Goal: Task Accomplishment & Management: Manage account settings

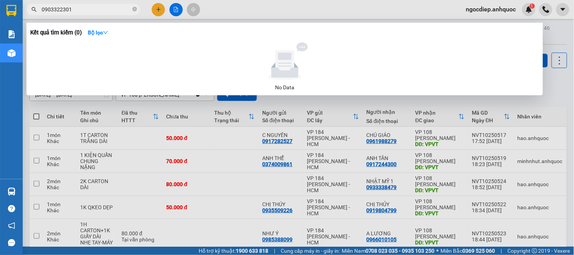
scroll to position [84, 0]
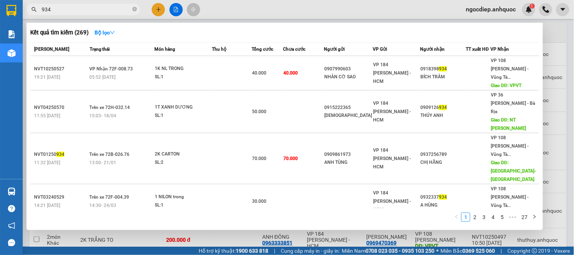
type input "934"
click at [134, 9] on icon "close-circle" at bounding box center [134, 9] width 5 height 5
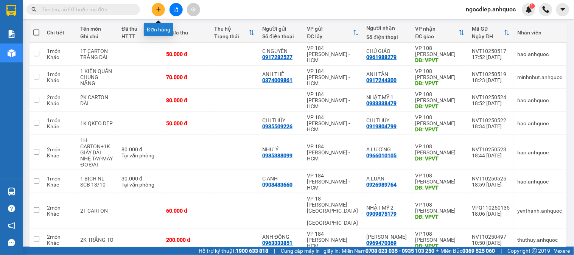
click at [158, 9] on icon "plus" at bounding box center [158, 9] width 0 height 4
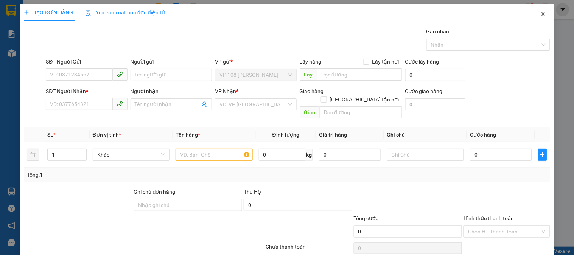
click at [540, 12] on icon "close" at bounding box center [543, 14] width 6 height 6
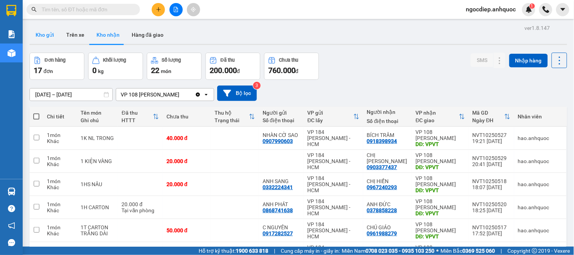
click at [54, 34] on button "Kho gửi" at bounding box center [44, 35] width 31 height 18
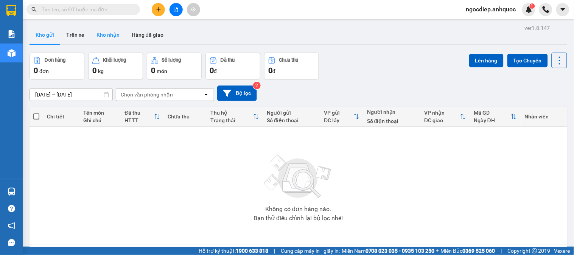
click at [107, 33] on button "Kho nhận" at bounding box center [107, 35] width 35 height 18
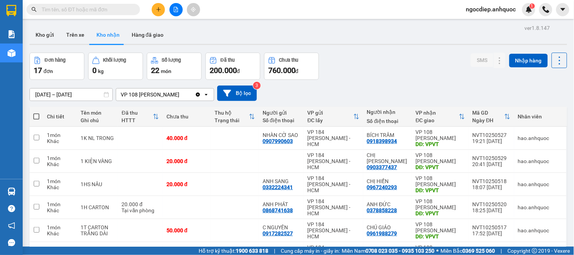
click at [107, 95] on icon at bounding box center [106, 94] width 5 height 5
click at [85, 92] on input "[DATE] – [DATE]" at bounding box center [71, 94] width 82 height 12
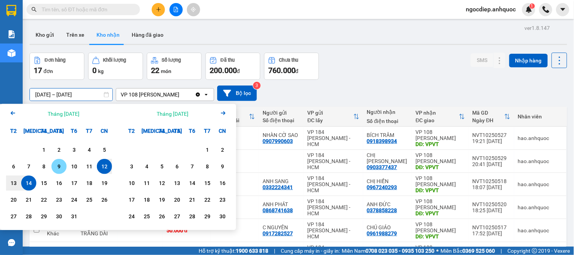
click at [56, 164] on div "9" at bounding box center [59, 166] width 11 height 9
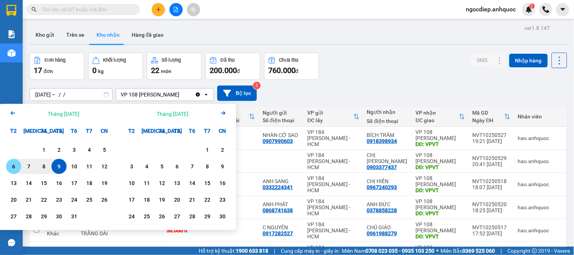
click at [11, 166] on div "6" at bounding box center [13, 166] width 11 height 9
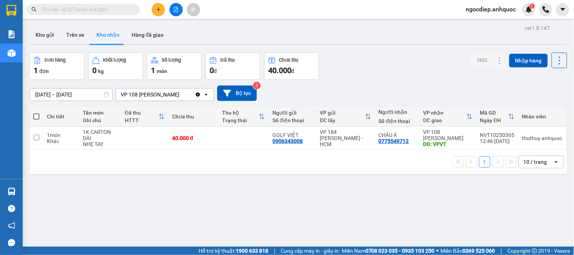
click at [94, 96] on input "06/10/2025 – 09/10/2025" at bounding box center [71, 94] width 82 height 12
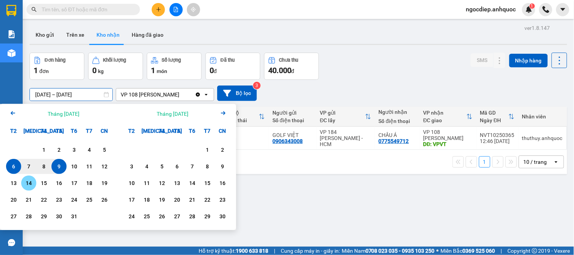
click at [32, 181] on div "14" at bounding box center [28, 182] width 11 height 9
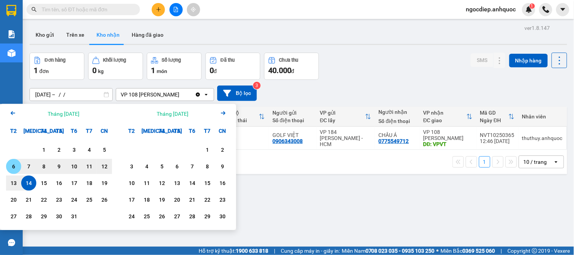
click at [19, 166] on div "6" at bounding box center [13, 166] width 15 height 15
type input "06/10/2025 – 14/10/2025"
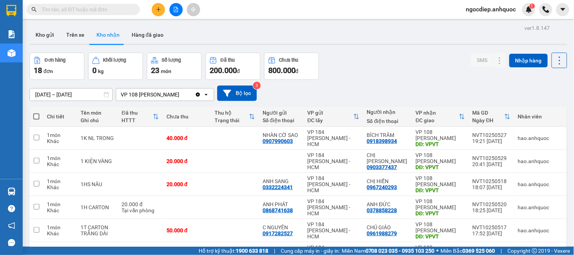
click at [95, 12] on input "text" at bounding box center [86, 9] width 89 height 8
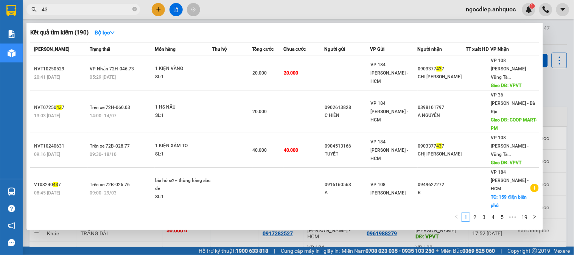
type input "4"
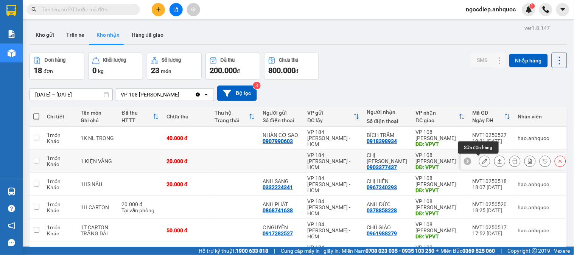
click at [479, 158] on button at bounding box center [484, 161] width 11 height 13
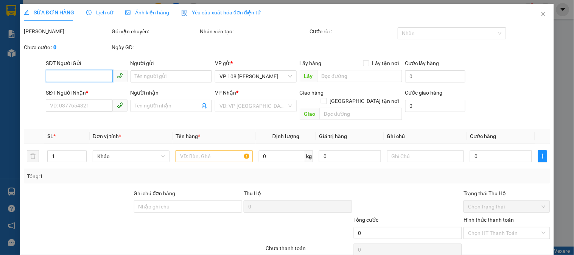
type input "0903377437"
type input "CHỊ [PERSON_NAME]"
type input "VPVT"
type input "20.000"
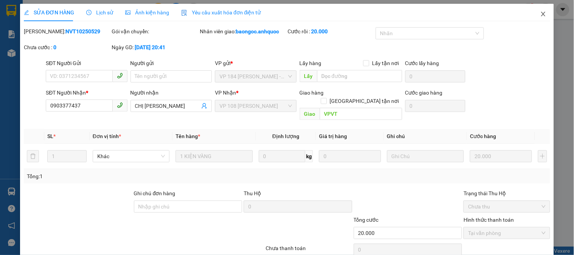
click at [538, 10] on span "Close" at bounding box center [542, 14] width 21 height 21
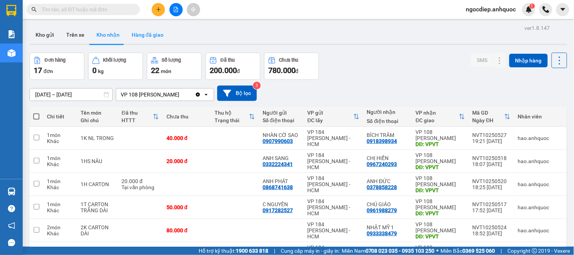
click at [147, 34] on button "Hàng đã giao" at bounding box center [148, 35] width 44 height 18
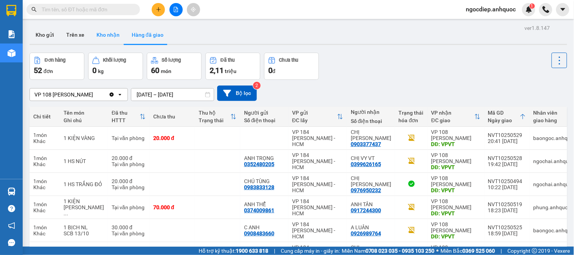
click at [110, 35] on button "Kho nhận" at bounding box center [107, 35] width 35 height 18
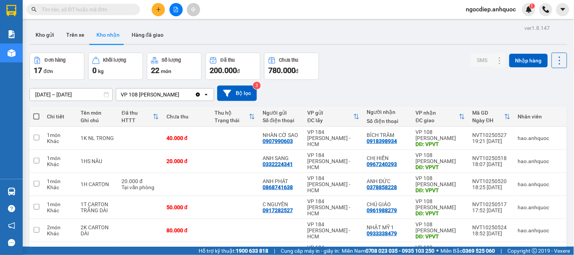
click at [102, 8] on input "text" at bounding box center [86, 9] width 89 height 8
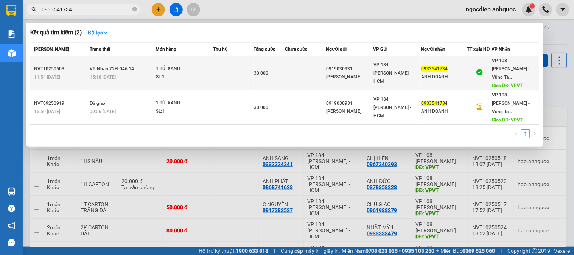
type input "0933541734"
click at [271, 69] on div "30.000" at bounding box center [269, 73] width 31 height 8
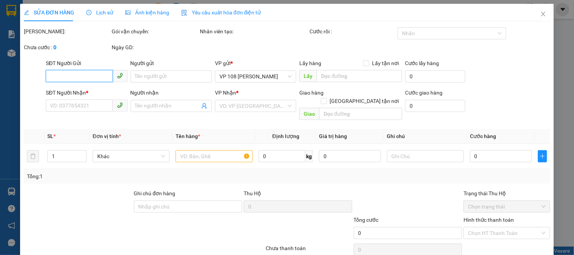
type input "0919030931"
type input "ANH SƠN"
type input "0933541734"
type input "ANH DOANH"
type input "VPVT"
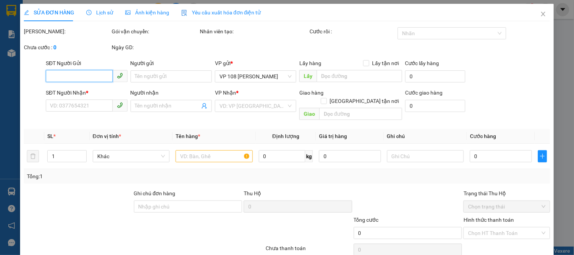
type input "30.000"
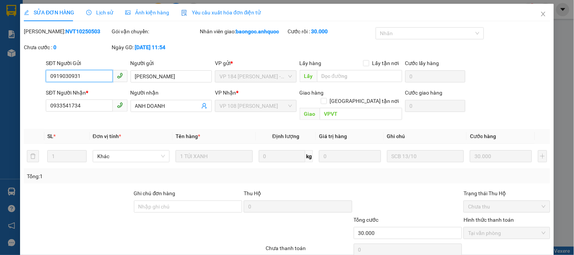
checkbox input "true"
click at [541, 15] on icon "close" at bounding box center [543, 14] width 4 height 5
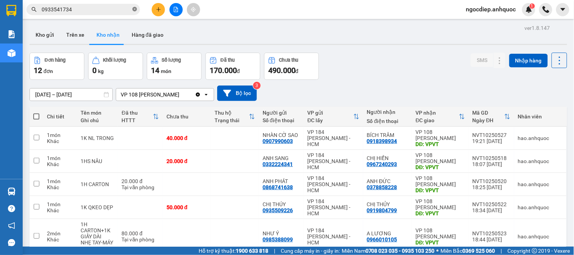
click at [135, 9] on icon "close-circle" at bounding box center [134, 9] width 5 height 5
click at [144, 37] on button "Hàng đã giao" at bounding box center [148, 35] width 44 height 18
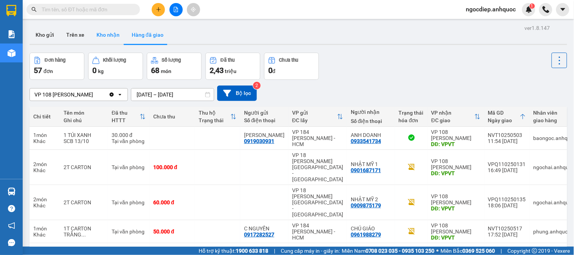
click at [92, 33] on button "Kho nhận" at bounding box center [107, 35] width 35 height 18
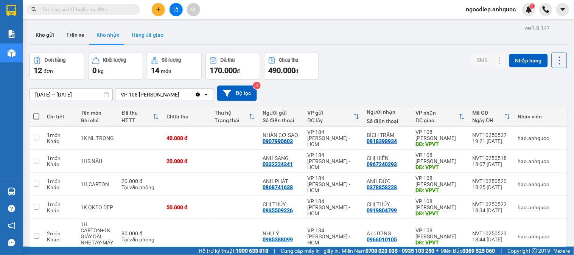
click at [149, 36] on button "Hàng đã giao" at bounding box center [148, 35] width 44 height 18
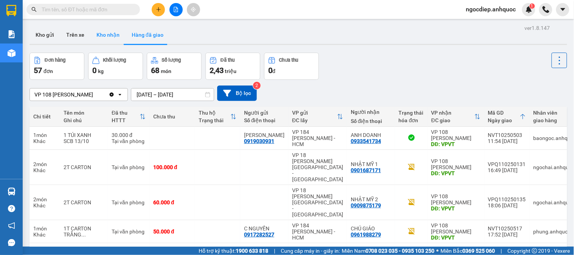
click at [100, 33] on button "Kho nhận" at bounding box center [107, 35] width 35 height 18
